Goal: Find specific page/section: Find specific page/section

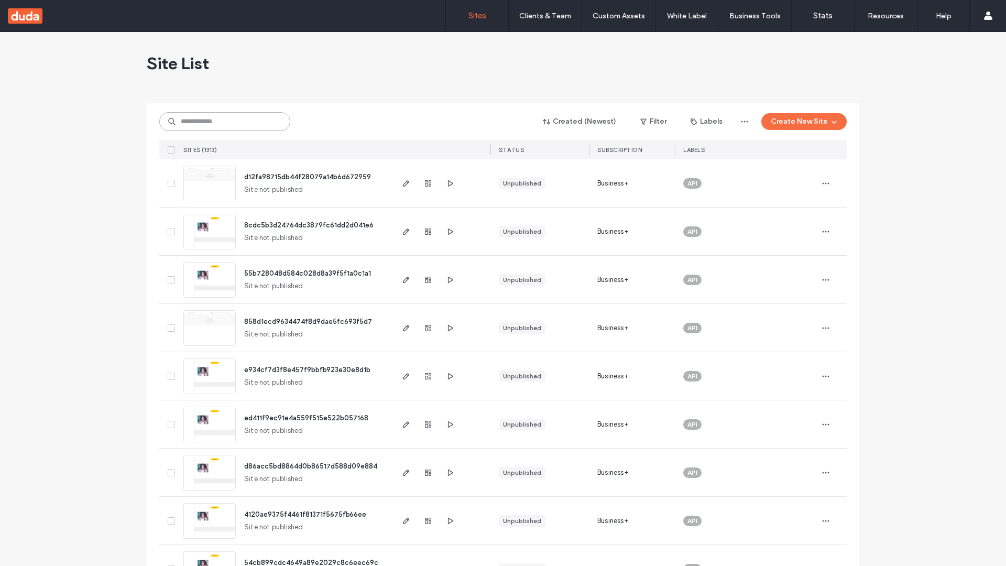
click at [225, 122] on input at bounding box center [224, 121] width 131 height 19
type input "**********"
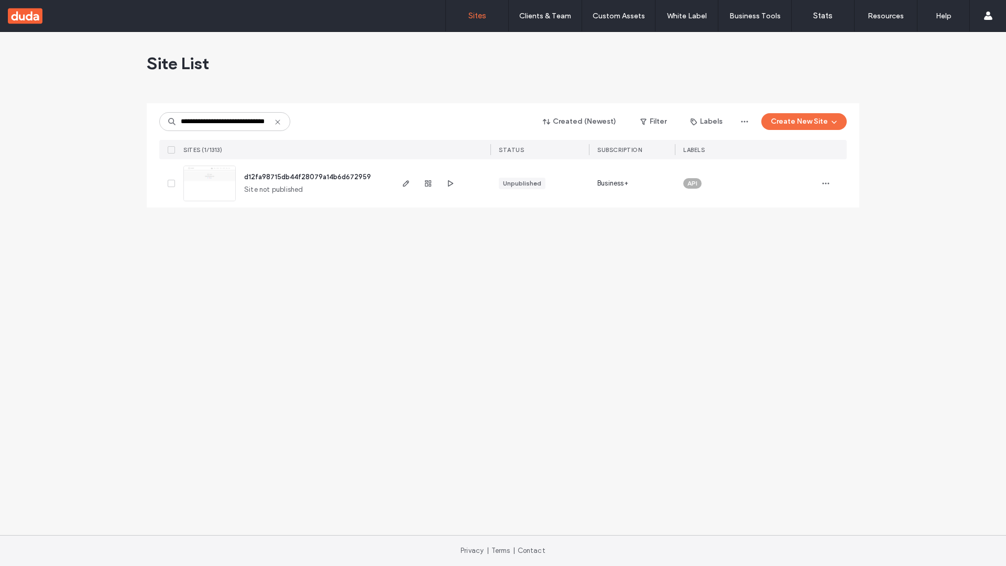
click at [308, 177] on span "d12fa98715db44f28079a14b6d672959" at bounding box center [307, 177] width 127 height 8
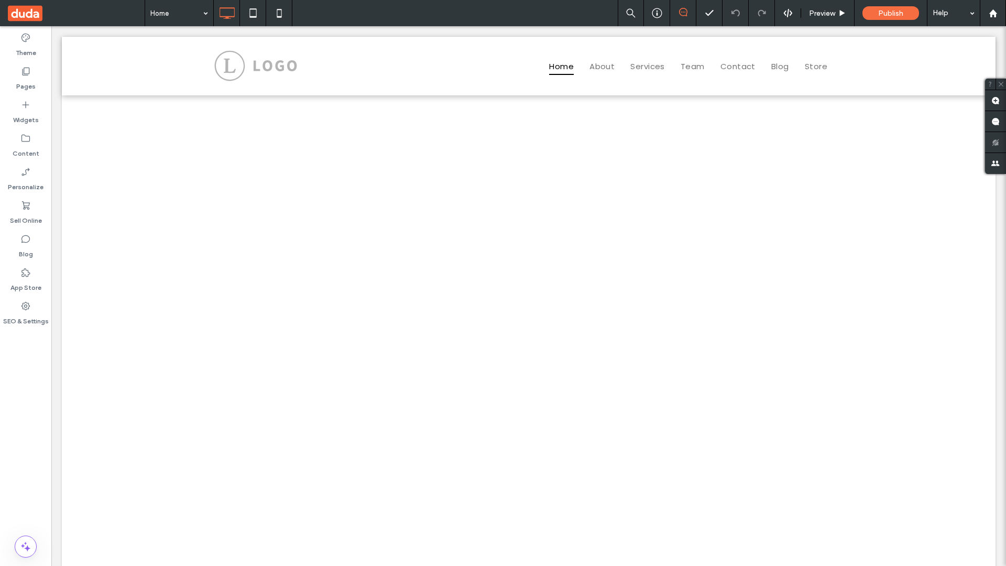
click at [26, 112] on label "Widgets" at bounding box center [26, 117] width 26 height 15
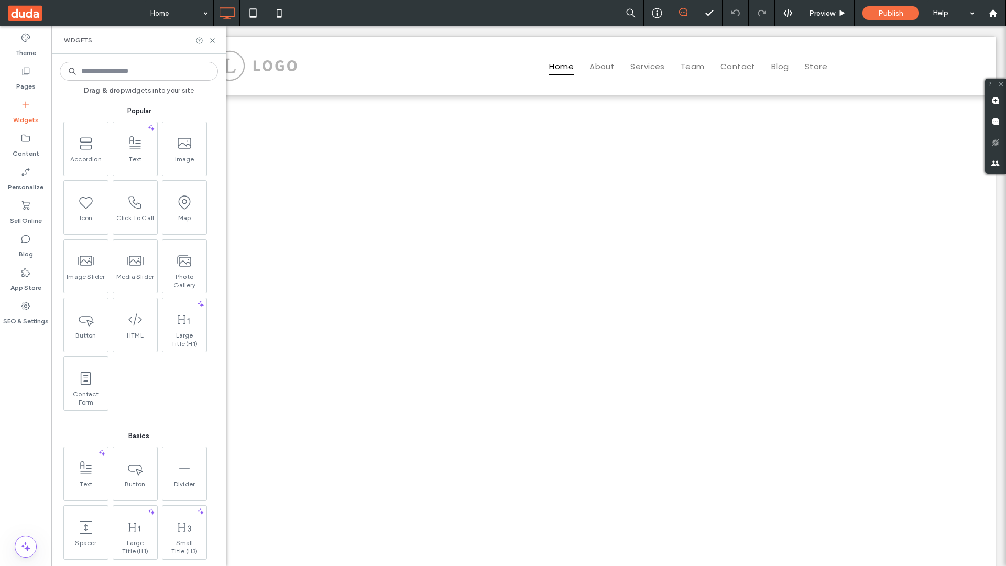
scroll to position [1387, 0]
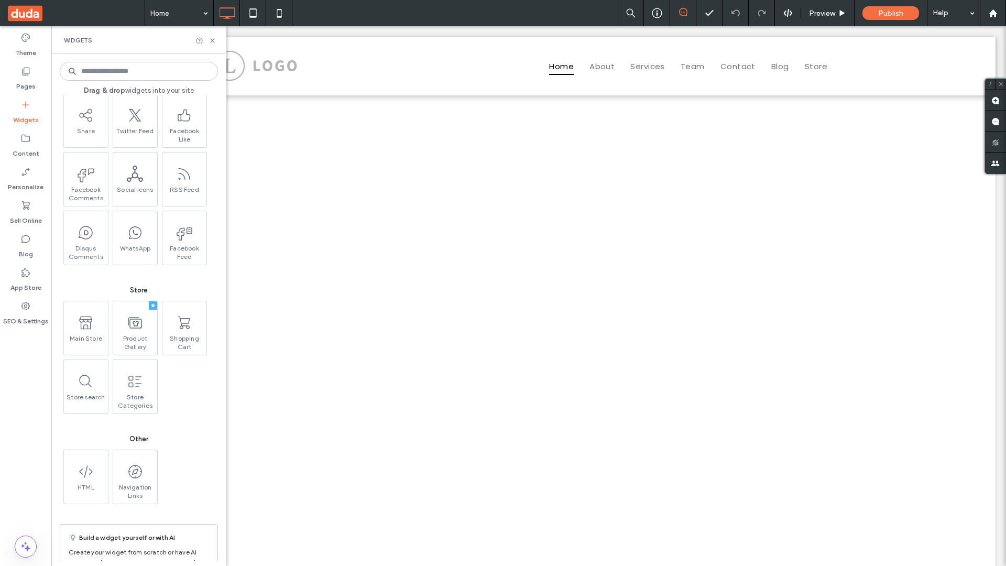
click at [134, 327] on use at bounding box center [135, 323] width 14 height 12
